Goal: Information Seeking & Learning: Learn about a topic

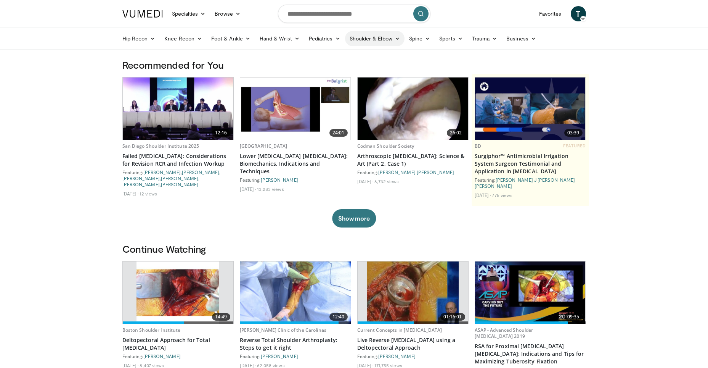
click at [395, 37] on icon at bounding box center [397, 38] width 5 height 5
click at [334, 67] on link "Shoulder" at bounding box center [358, 69] width 91 height 12
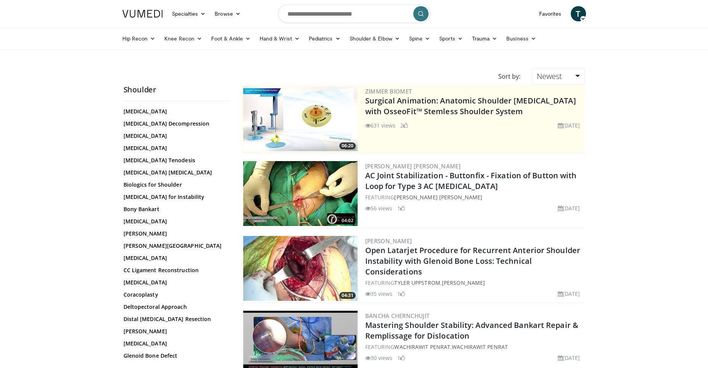
scroll to position [153, 0]
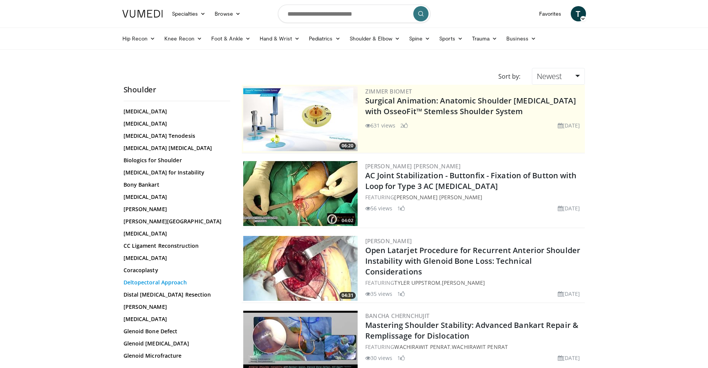
click at [164, 278] on link "Deltopectoral Approach" at bounding box center [175, 282] width 103 height 8
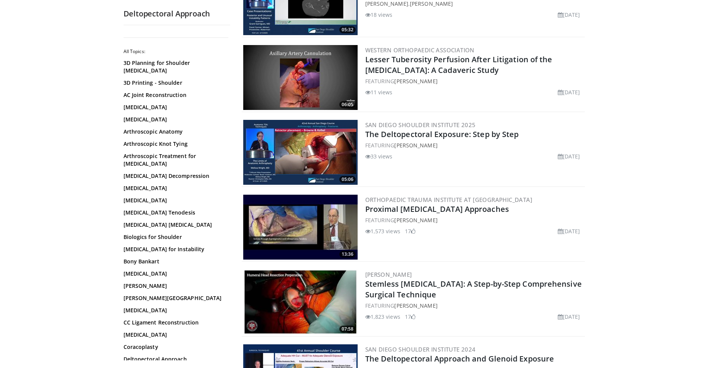
scroll to position [267, 0]
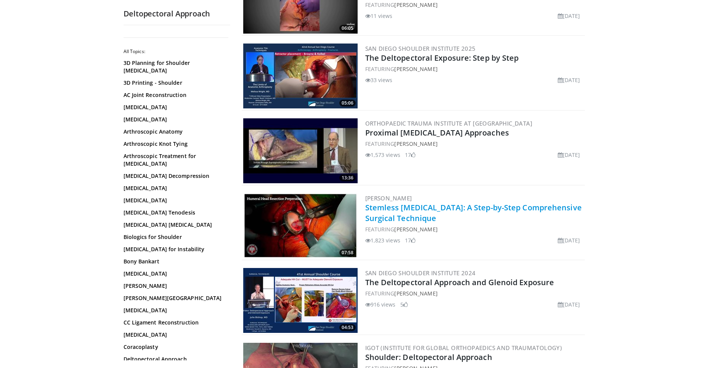
click at [413, 209] on link "Stemless [MEDICAL_DATA]: A Step-by-Step Comprehensive Surgical Technique" at bounding box center [473, 212] width 217 height 21
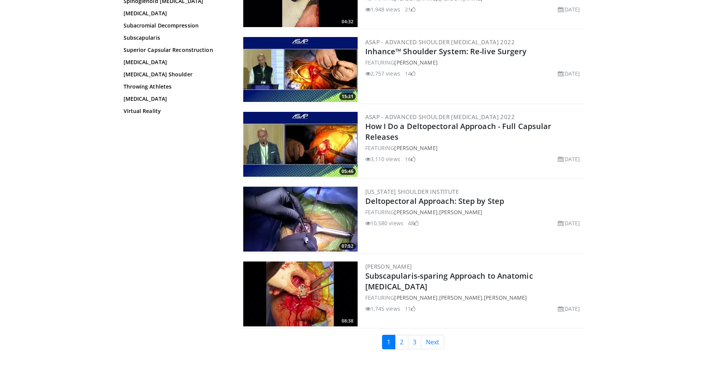
scroll to position [1529, 0]
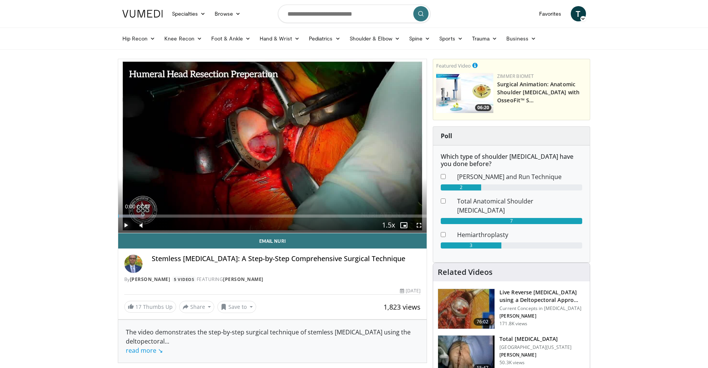
click at [126, 224] on span "Video Player" at bounding box center [125, 224] width 15 height 15
click at [419, 224] on span "Video Player" at bounding box center [418, 224] width 15 height 15
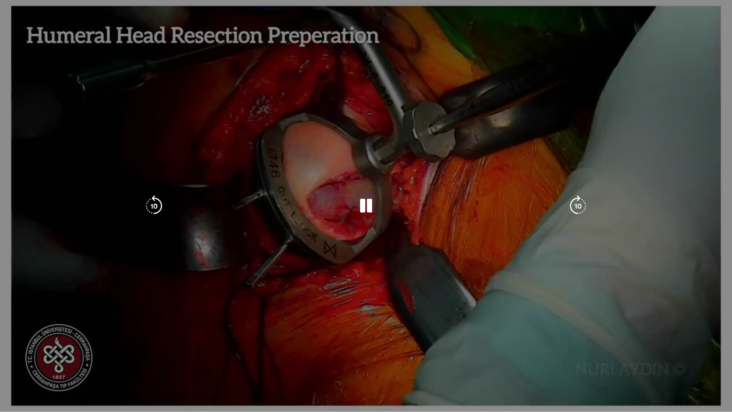
drag, startPoint x: 38, startPoint y: 402, endPoint x: 37, endPoint y: 406, distance: 4.0
click at [37, 367] on div "Volume Level" at bounding box center [34, 419] width 5 height 3
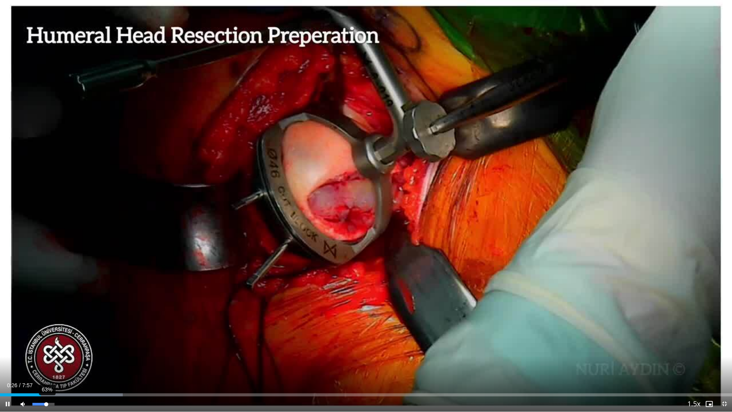
drag, startPoint x: 40, startPoint y: 403, endPoint x: 46, endPoint y: 406, distance: 7.2
click at [46, 367] on div "Volume Level" at bounding box center [39, 404] width 14 height 3
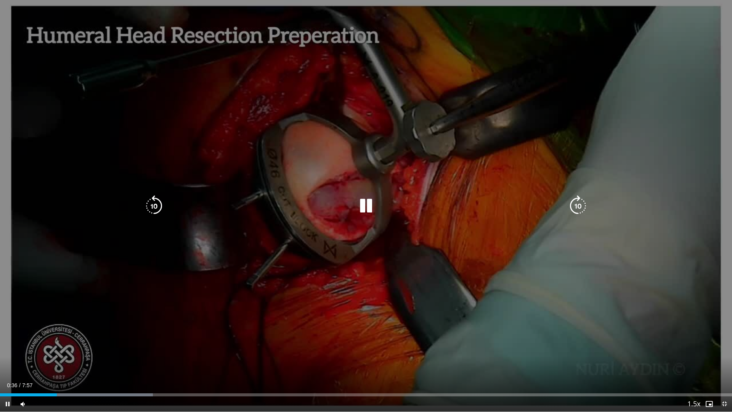
click at [579, 209] on icon "Video Player" at bounding box center [577, 205] width 21 height 21
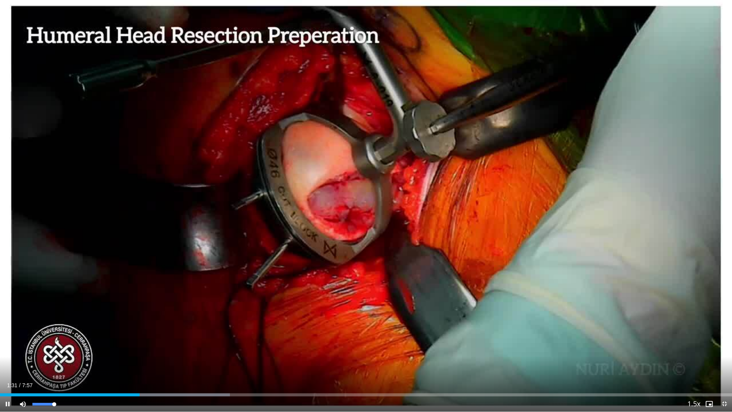
drag, startPoint x: 49, startPoint y: 402, endPoint x: 61, endPoint y: 402, distance: 11.8
click at [61, 367] on div "Mute 100%" at bounding box center [41, 403] width 53 height 15
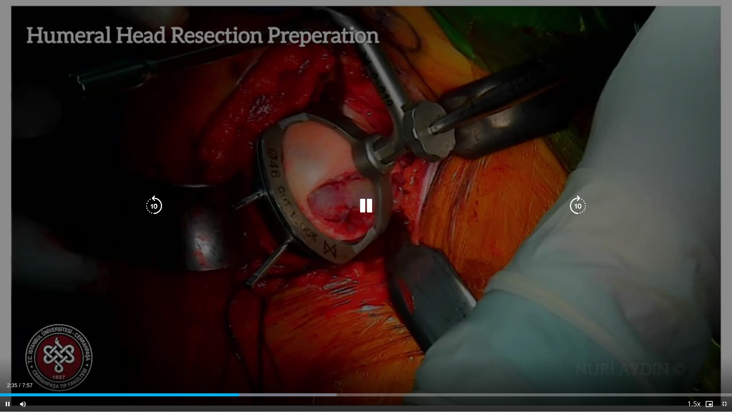
click at [583, 206] on icon "Video Player" at bounding box center [577, 205] width 21 height 21
click at [583, 203] on icon "Video Player" at bounding box center [577, 205] width 21 height 21
click at [573, 205] on icon "Video Player" at bounding box center [577, 205] width 21 height 21
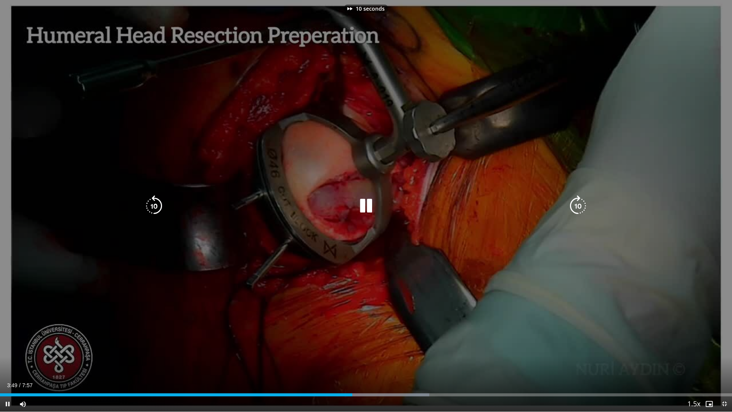
click at [573, 205] on icon "Video Player" at bounding box center [577, 205] width 21 height 21
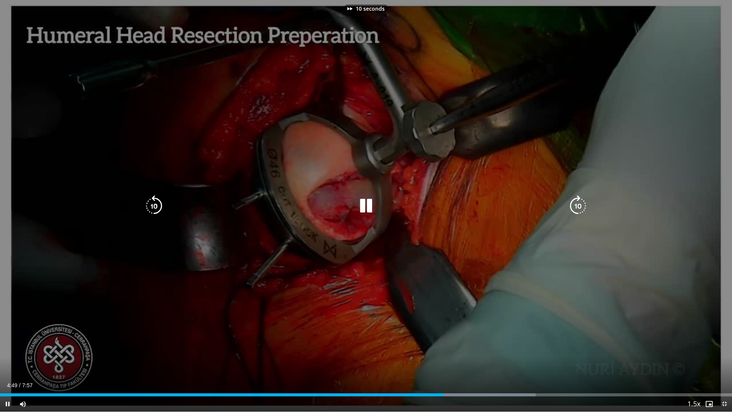
click at [573, 205] on icon "Video Player" at bounding box center [577, 205] width 21 height 21
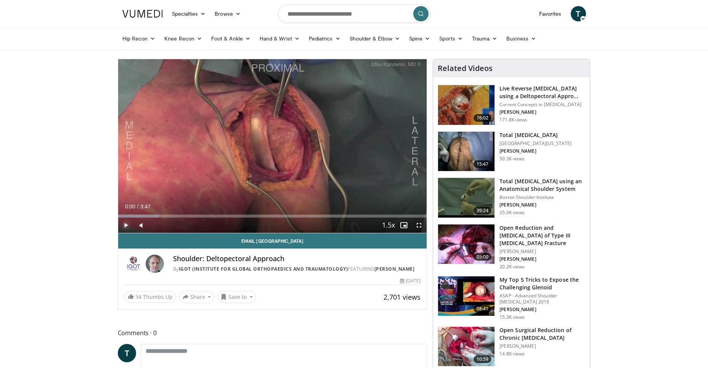
click at [125, 225] on span "Video Player" at bounding box center [125, 224] width 15 height 15
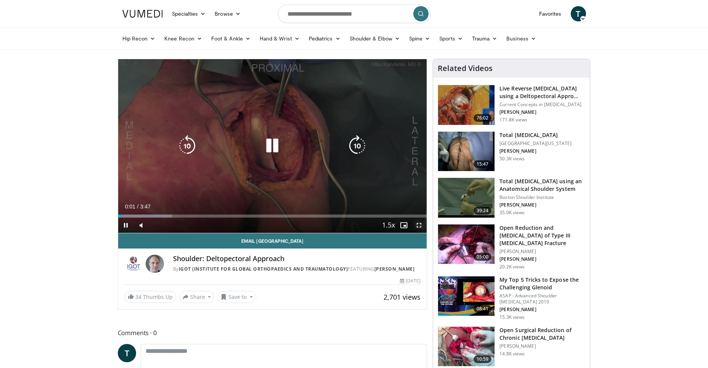
drag, startPoint x: 418, startPoint y: 224, endPoint x: 437, endPoint y: 253, distance: 35.2
click at [418, 224] on span "Video Player" at bounding box center [418, 224] width 15 height 15
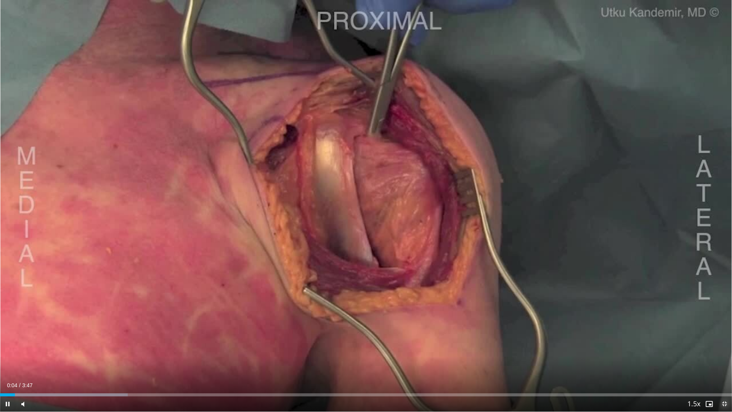
click at [713, 367] on span "Video Player" at bounding box center [724, 403] width 15 height 15
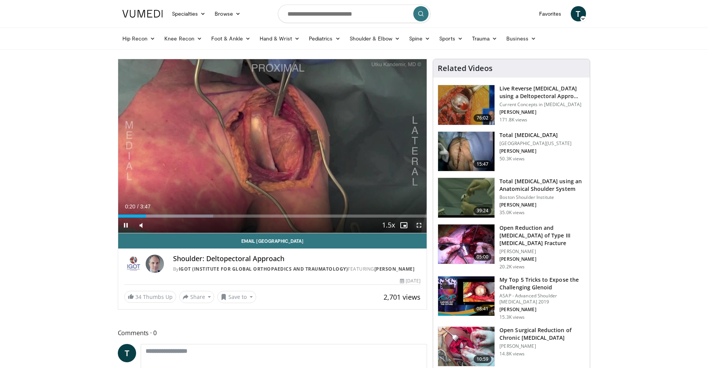
click at [420, 224] on span "Video Player" at bounding box center [418, 224] width 15 height 15
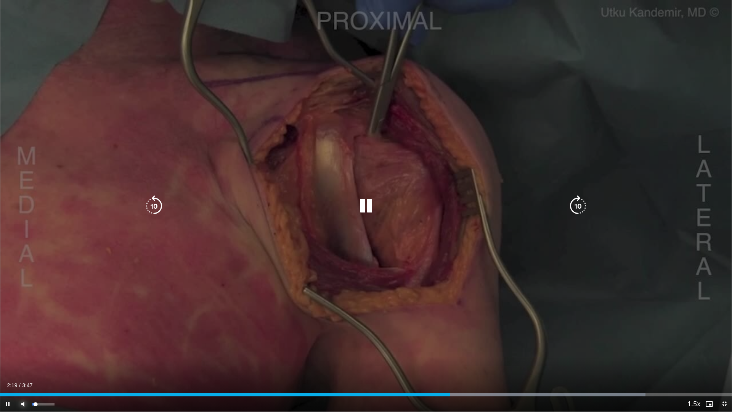
drag, startPoint x: 27, startPoint y: 403, endPoint x: 38, endPoint y: 403, distance: 11.1
click at [38, 367] on div "Mute 4%" at bounding box center [41, 403] width 53 height 15
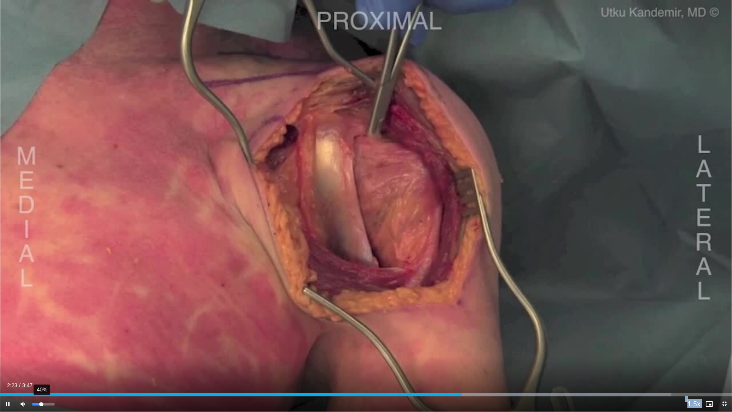
click at [41, 367] on video-js "**********" at bounding box center [366, 206] width 732 height 412
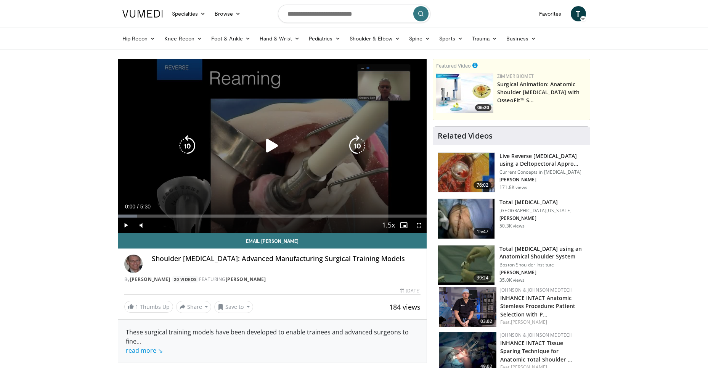
click at [274, 145] on icon "Video Player" at bounding box center [272, 145] width 21 height 21
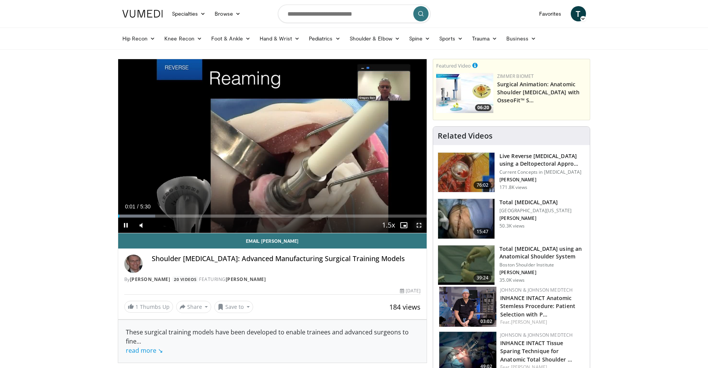
click at [421, 225] on span "Video Player" at bounding box center [418, 224] width 15 height 15
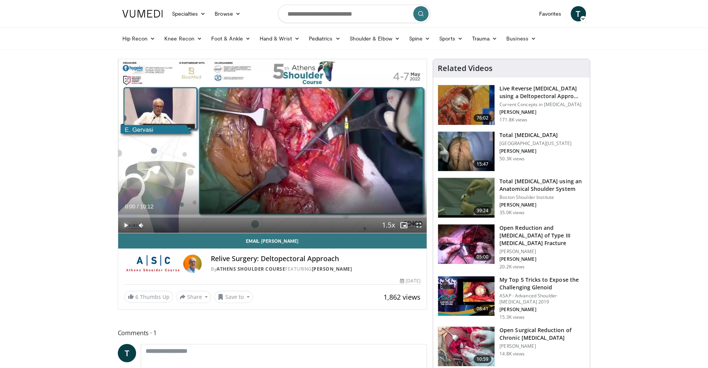
click at [128, 224] on span "Video Player" at bounding box center [125, 224] width 15 height 15
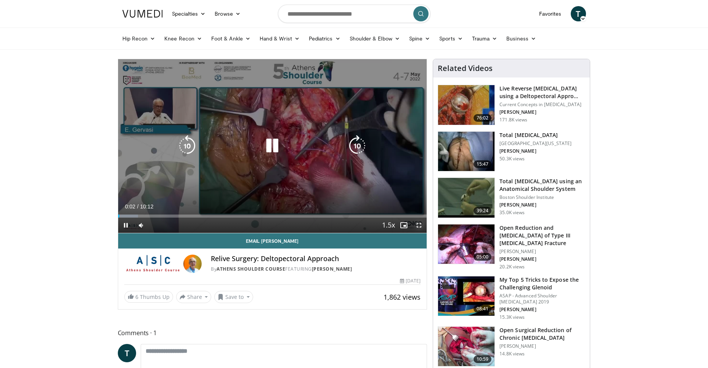
drag, startPoint x: 422, startPoint y: 227, endPoint x: 438, endPoint y: 256, distance: 33.0
click at [422, 227] on span "Video Player" at bounding box center [418, 224] width 15 height 15
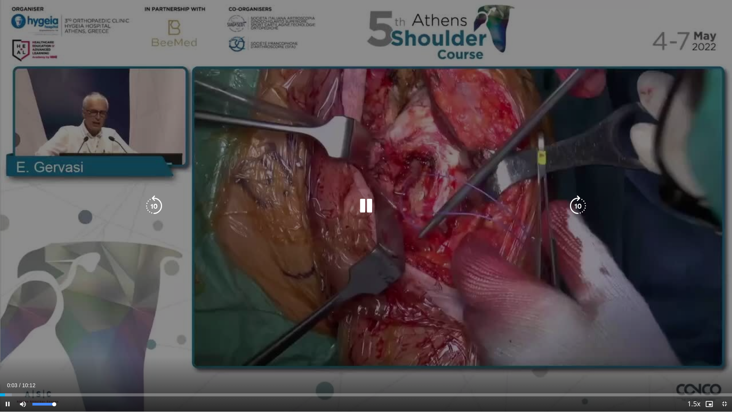
drag, startPoint x: 31, startPoint y: 404, endPoint x: 64, endPoint y: 406, distance: 33.2
click at [64, 367] on div "Mute 100%" at bounding box center [41, 403] width 53 height 15
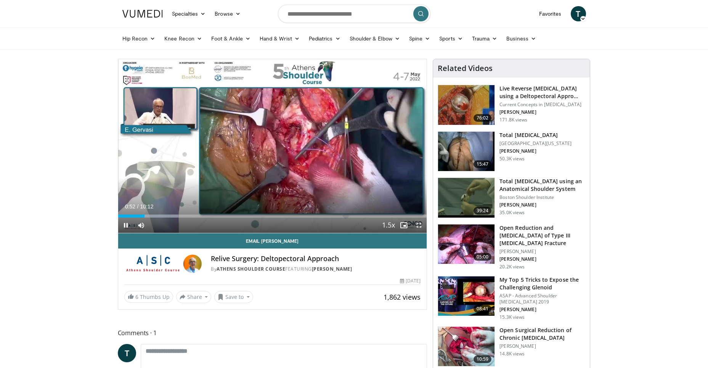
click at [421, 225] on span "Video Player" at bounding box center [418, 224] width 15 height 15
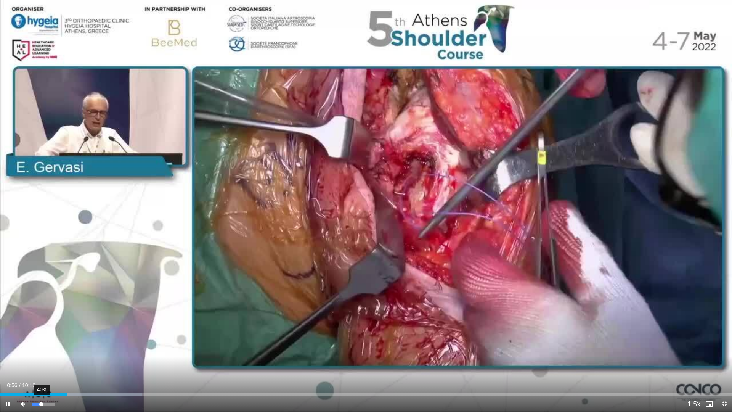
drag, startPoint x: 45, startPoint y: 405, endPoint x: 41, endPoint y: 405, distance: 4.2
click at [41, 367] on div "40%" at bounding box center [43, 404] width 22 height 3
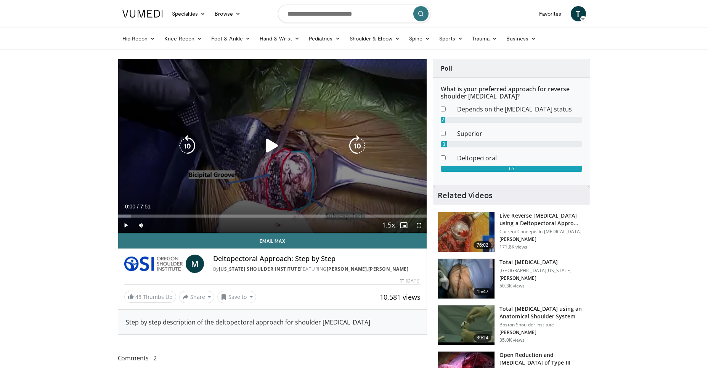
click at [275, 149] on icon "Video Player" at bounding box center [272, 145] width 21 height 21
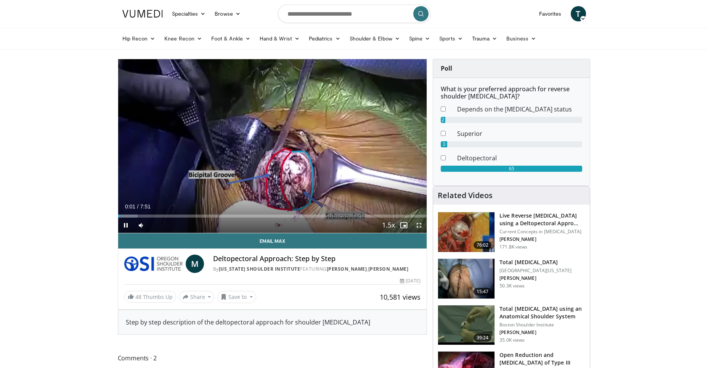
click at [419, 223] on span "Video Player" at bounding box center [418, 224] width 15 height 15
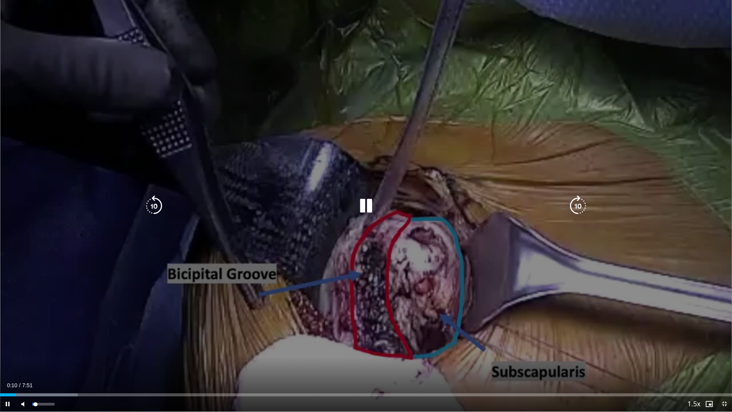
drag, startPoint x: 43, startPoint y: 404, endPoint x: 35, endPoint y: 404, distance: 7.2
click at [35, 367] on div "14%" at bounding box center [43, 404] width 22 height 3
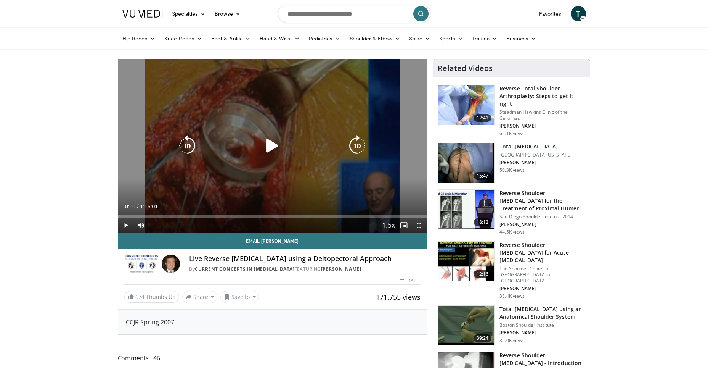
click at [271, 146] on icon "Video Player" at bounding box center [272, 145] width 21 height 21
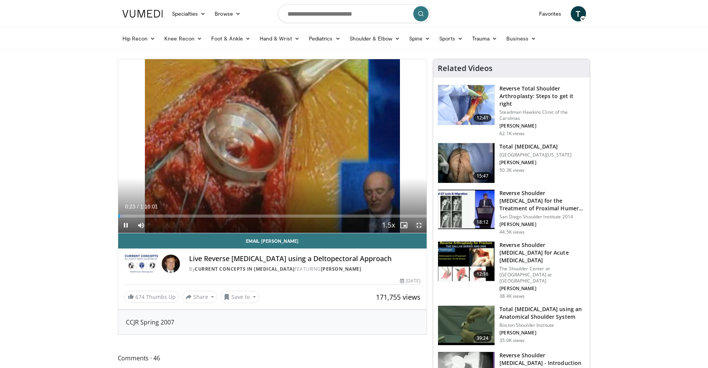
click at [420, 222] on span "Video Player" at bounding box center [418, 224] width 15 height 15
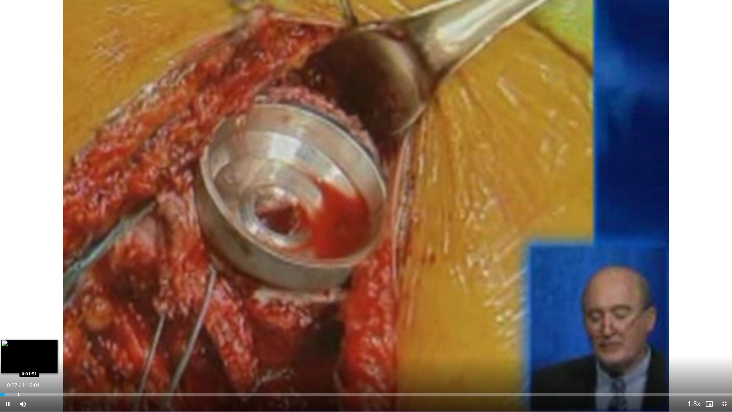
click at [18, 367] on div "Progress Bar" at bounding box center [18, 394] width 1 height 3
click at [713, 367] on span "Video Player" at bounding box center [724, 403] width 15 height 15
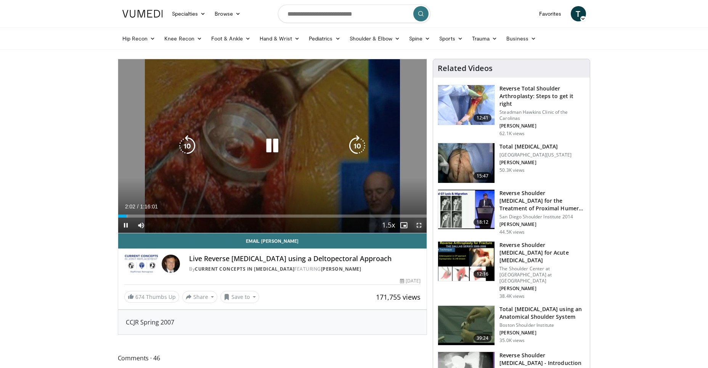
drag, startPoint x: 420, startPoint y: 223, endPoint x: 439, endPoint y: 252, distance: 34.3
click at [420, 223] on span "Video Player" at bounding box center [418, 224] width 15 height 15
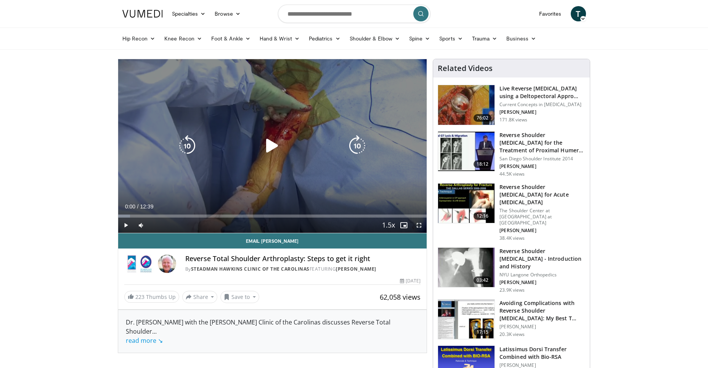
click at [271, 146] on icon "Video Player" at bounding box center [272, 145] width 21 height 21
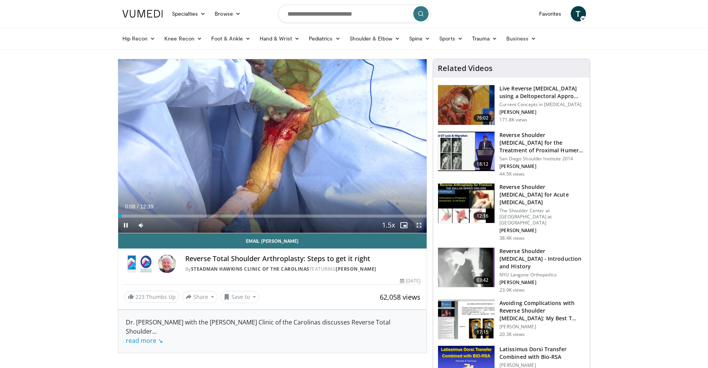
click at [419, 223] on span "Video Player" at bounding box center [418, 224] width 15 height 15
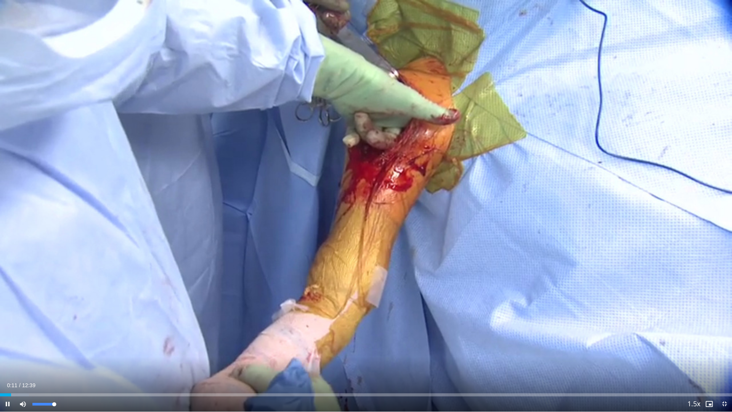
drag, startPoint x: 46, startPoint y: 404, endPoint x: 60, endPoint y: 404, distance: 14.1
click at [60, 367] on div "Mute 100%" at bounding box center [41, 403] width 53 height 15
click at [23, 367] on div "Progress Bar" at bounding box center [23, 394] width 1 height 3
click at [32, 367] on div "Progress Bar" at bounding box center [32, 394] width 1 height 3
